Goal: Manage account settings

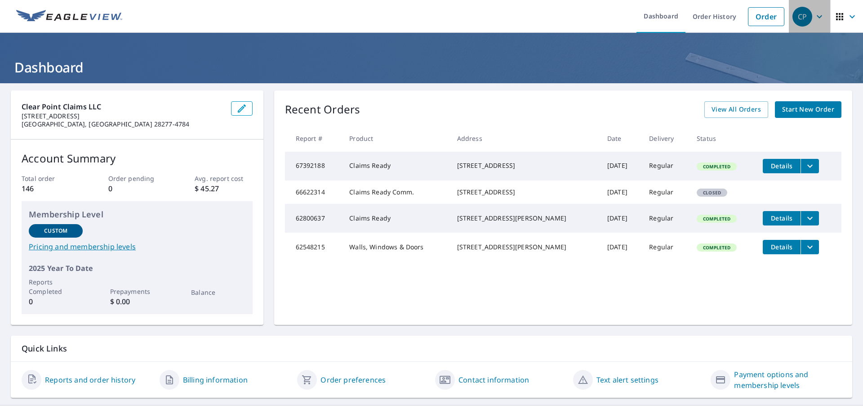
click at [816, 14] on icon "button" at bounding box center [819, 16] width 11 height 11
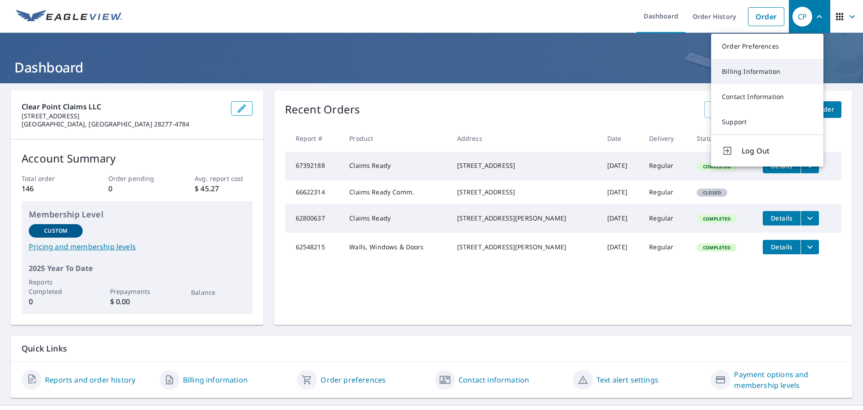
click at [782, 71] on link "Billing Information" at bounding box center [767, 71] width 112 height 25
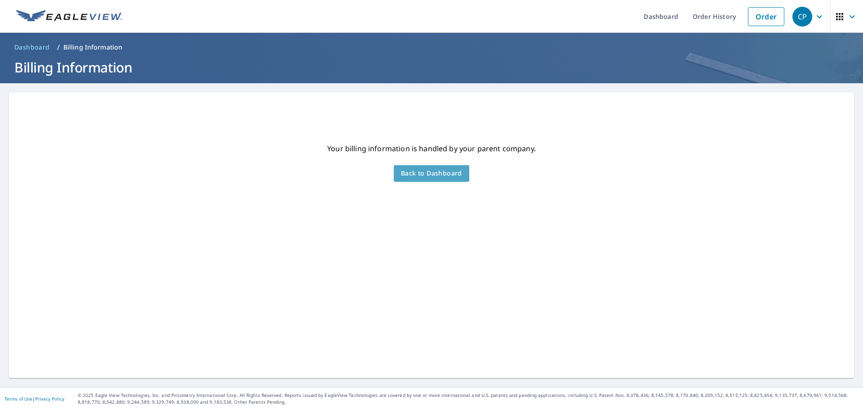
click at [417, 171] on span "Back to Dashboard" at bounding box center [431, 173] width 61 height 11
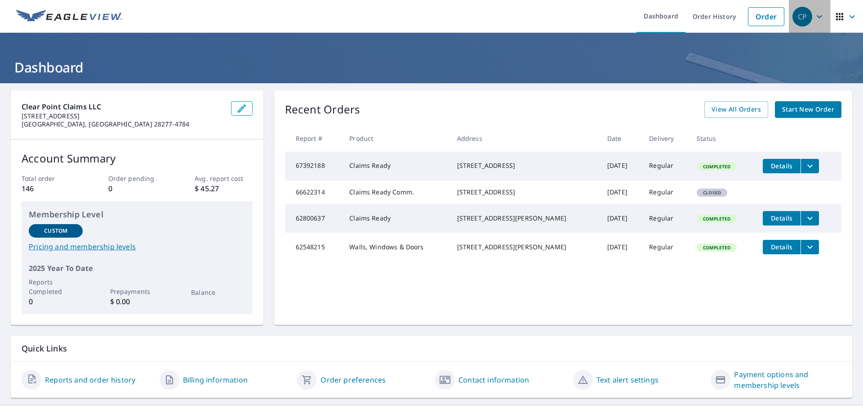
click at [816, 13] on icon "button" at bounding box center [819, 16] width 11 height 11
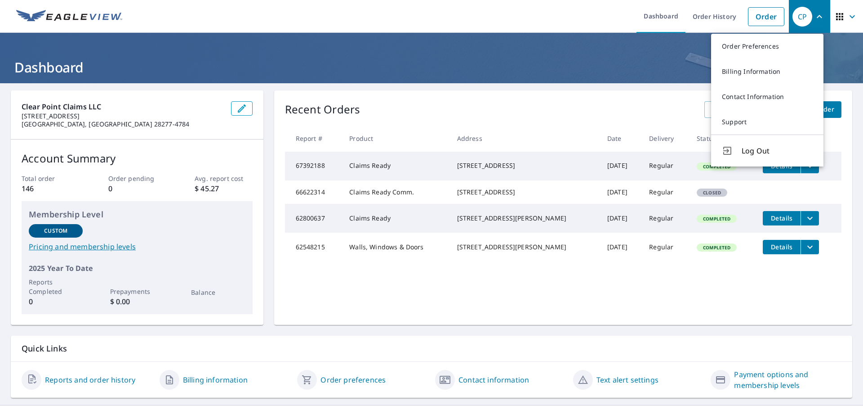
click at [799, 18] on div "CP" at bounding box center [803, 17] width 20 height 20
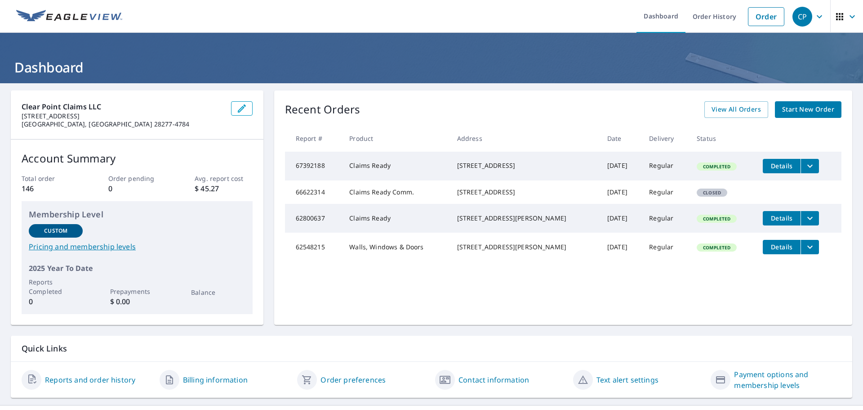
click at [814, 14] on icon "button" at bounding box center [819, 16] width 11 height 11
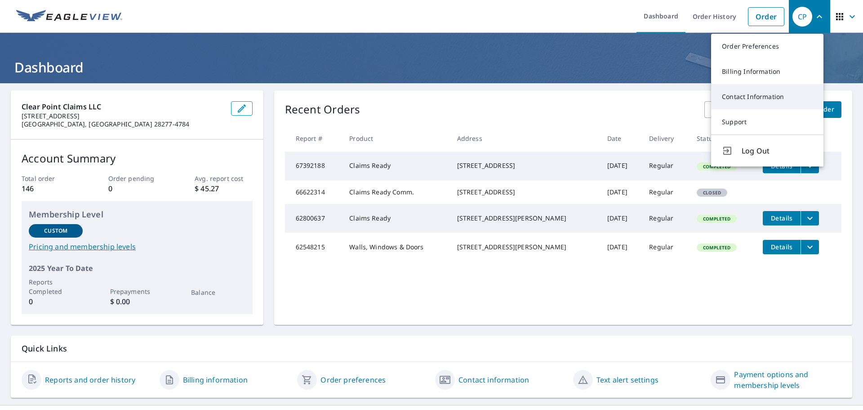
click at [765, 95] on link "Contact Information" at bounding box center [767, 96] width 112 height 25
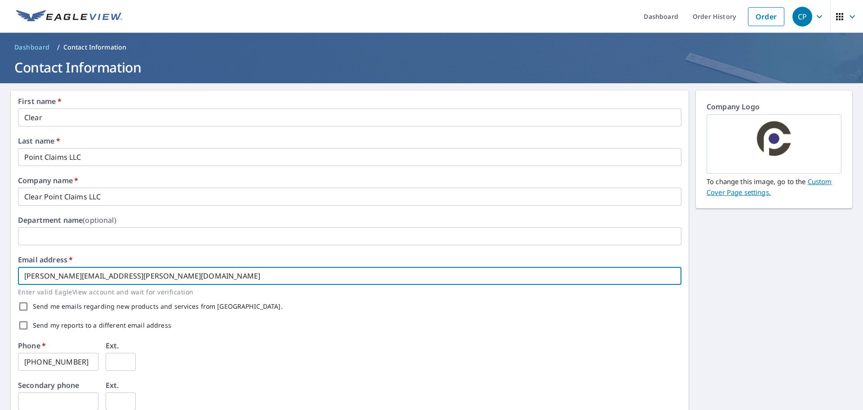
click at [211, 276] on input "[PERSON_NAME][EMAIL_ADDRESS][PERSON_NAME][DOMAIN_NAME]" at bounding box center [350, 276] width 664 height 18
click at [816, 14] on icon "button" at bounding box center [819, 16] width 11 height 11
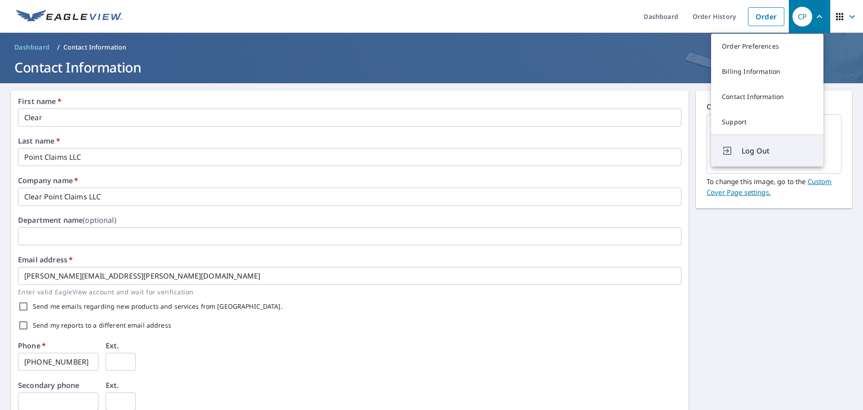
click at [764, 146] on span "Log Out" at bounding box center [777, 150] width 71 height 11
